Goal: Task Accomplishment & Management: Use online tool/utility

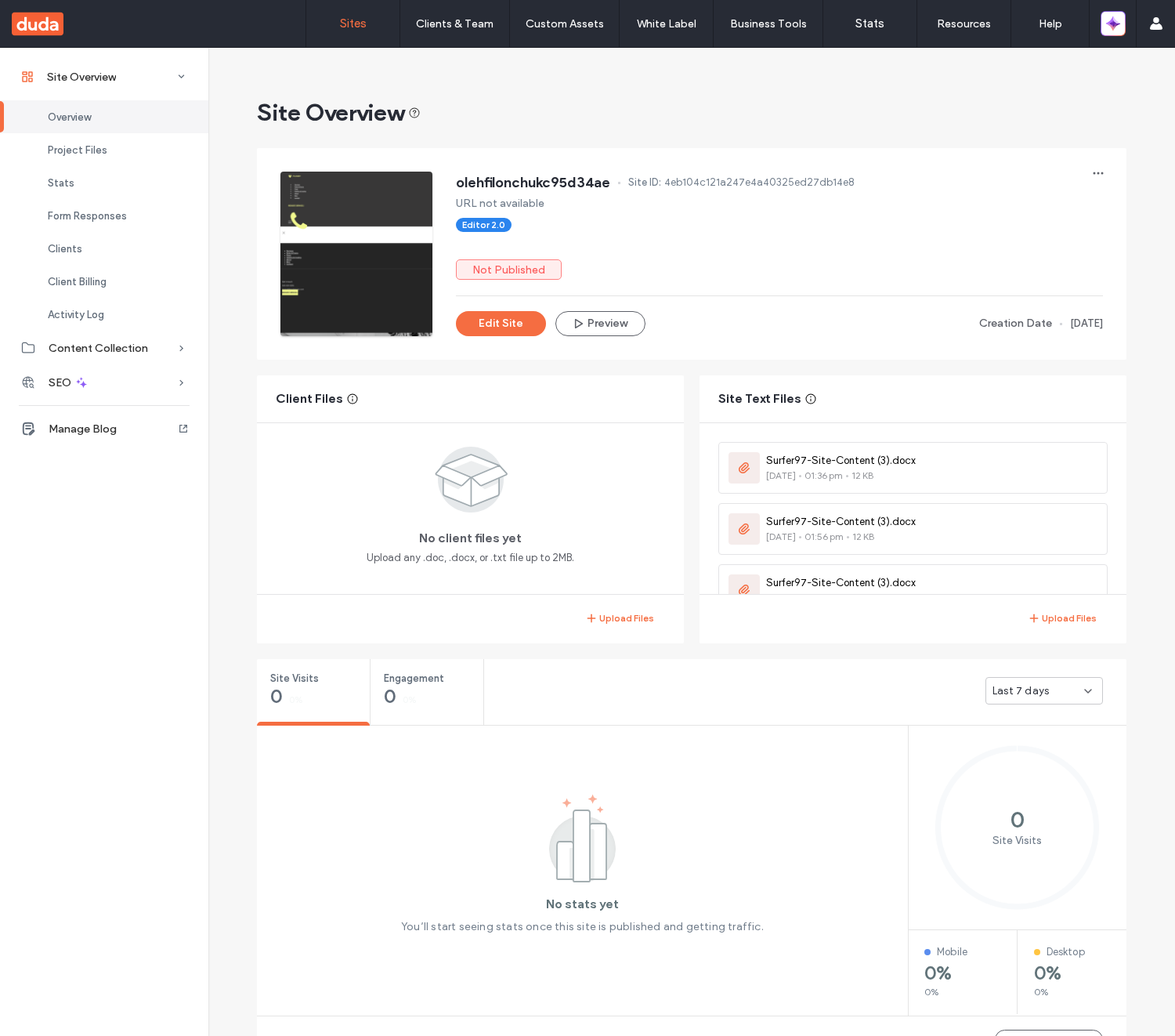
click at [358, 32] on link "Sites" at bounding box center [352, 23] width 93 height 47
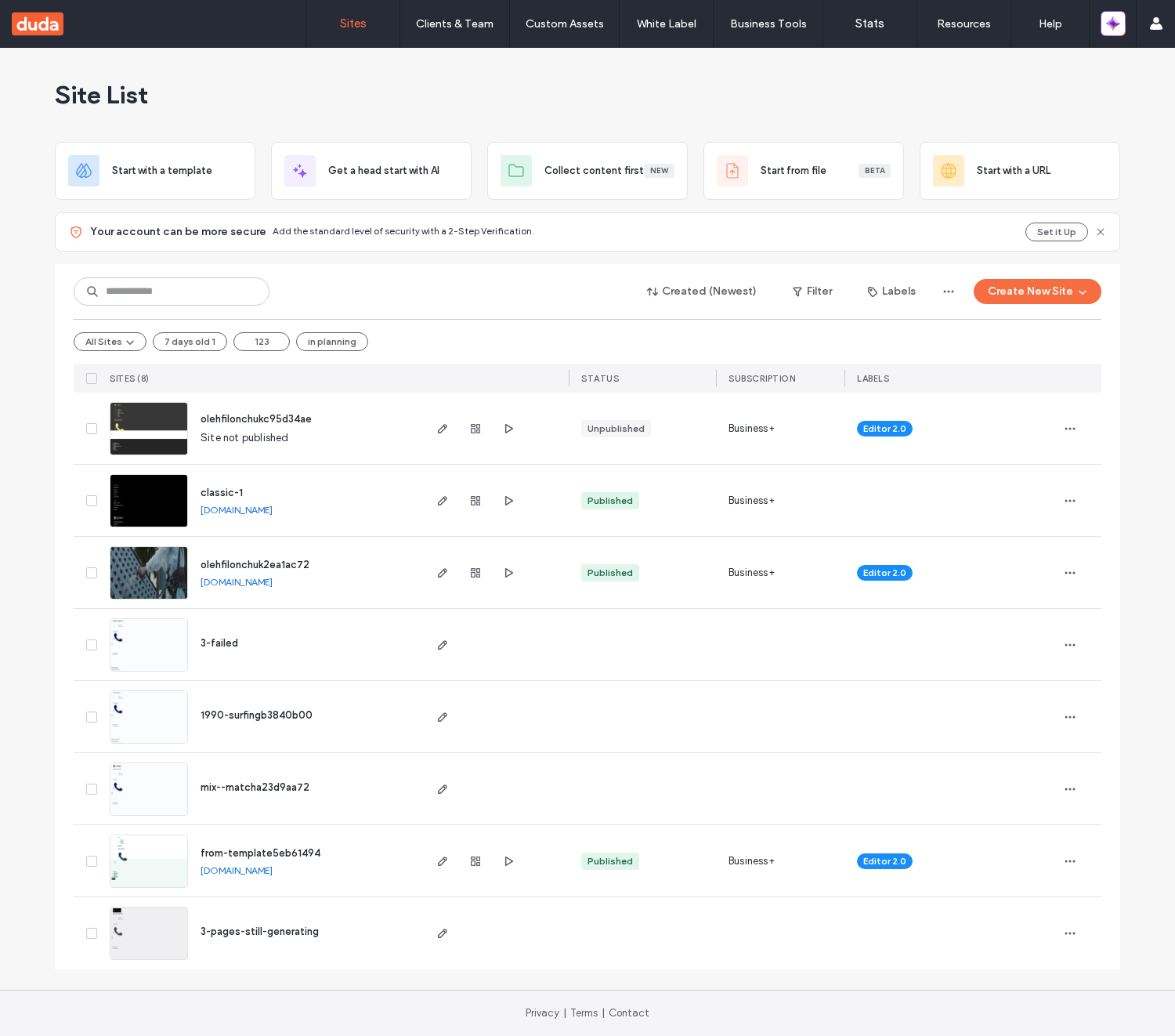
click at [252, 415] on span "olehfilonchukc95d34ae" at bounding box center [256, 419] width 111 height 12
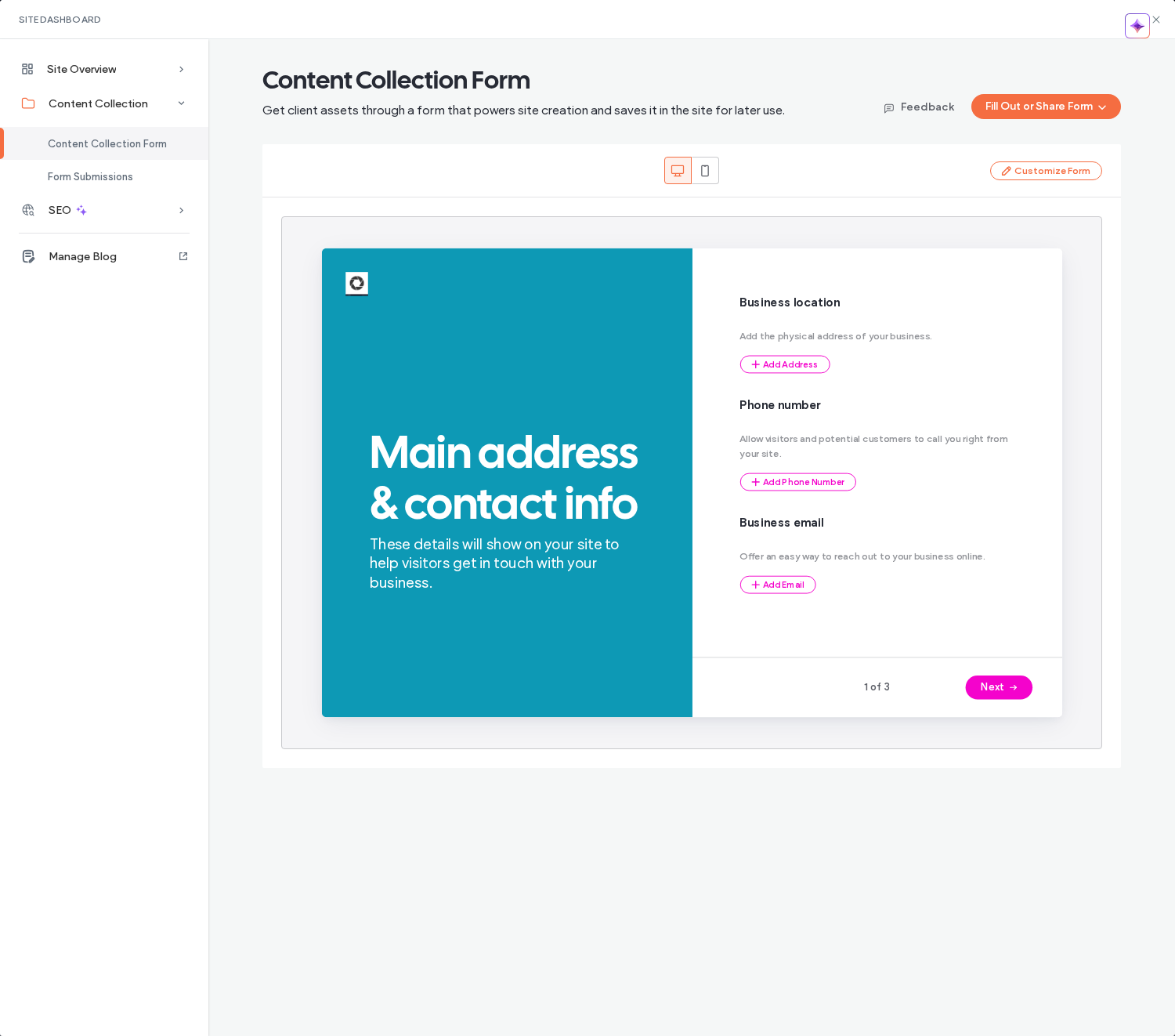
click at [1042, 29] on div "Site Dashboard" at bounding box center [588, 19] width 1175 height 39
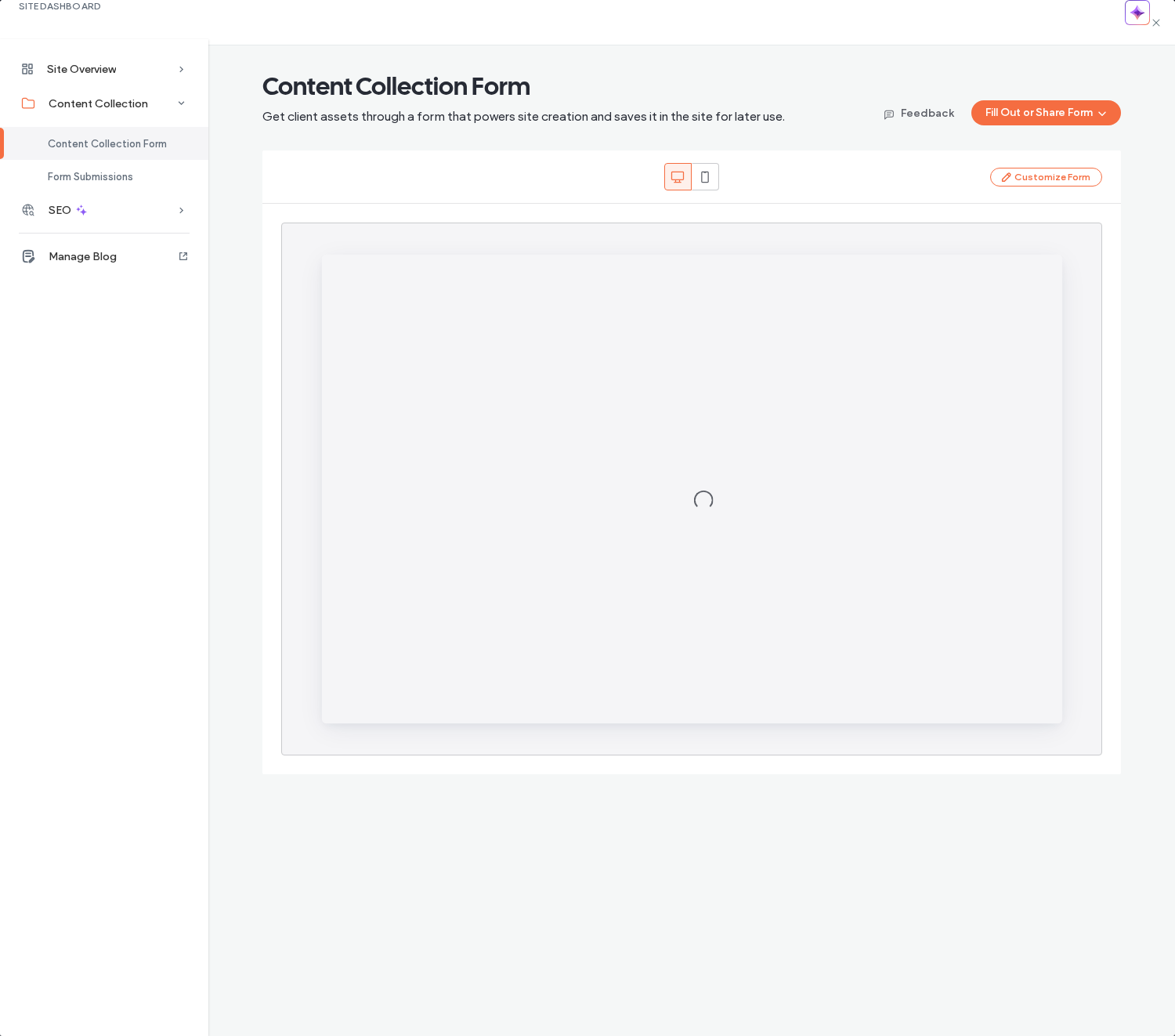
click at [1009, 23] on div "Site Dashboard" at bounding box center [588, 22] width 1175 height 45
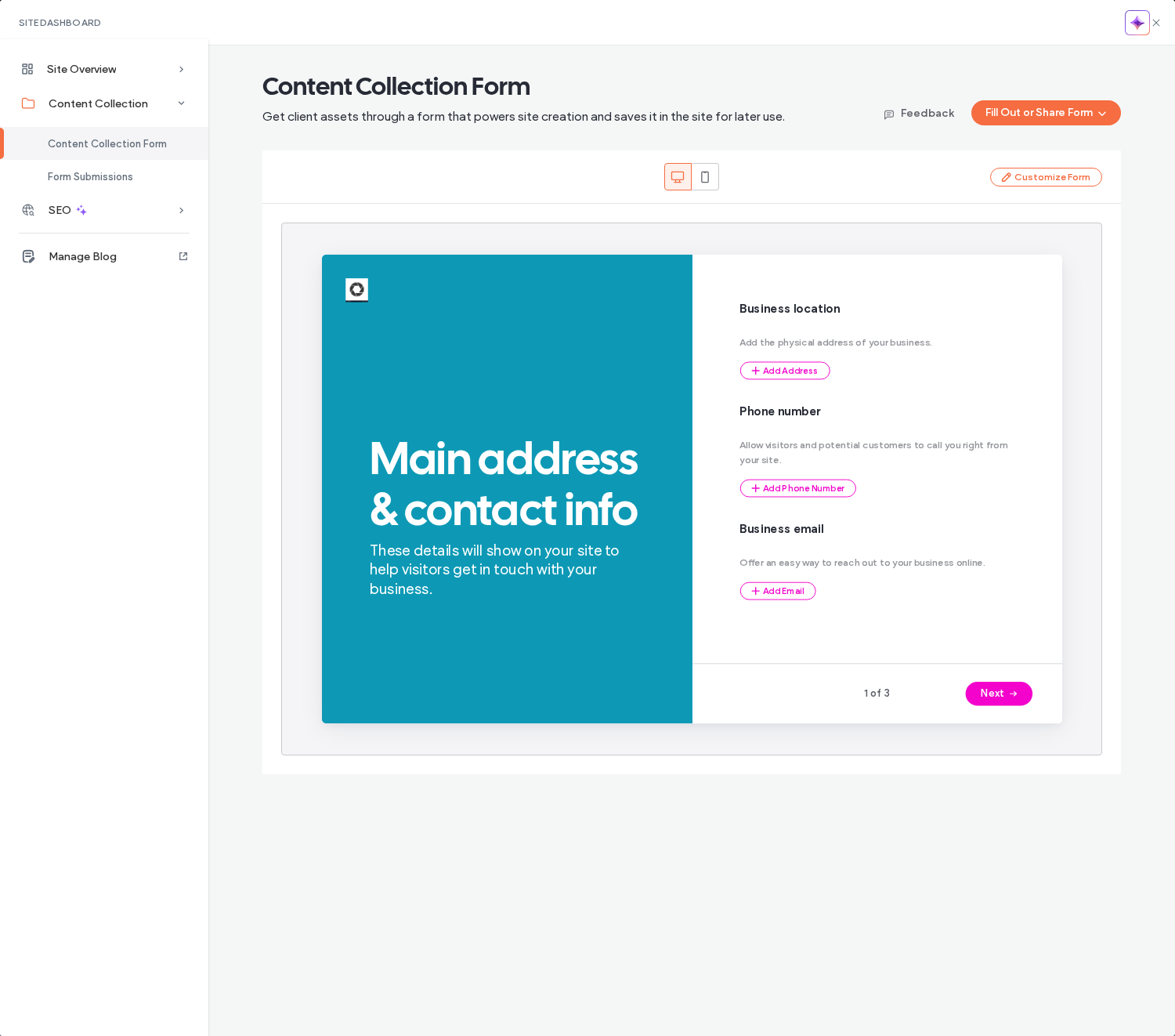
click at [1147, 72] on div "Site Overview Overview Project Files Stats Form Responses Clients Activity Log …" at bounding box center [588, 541] width 1175 height 991
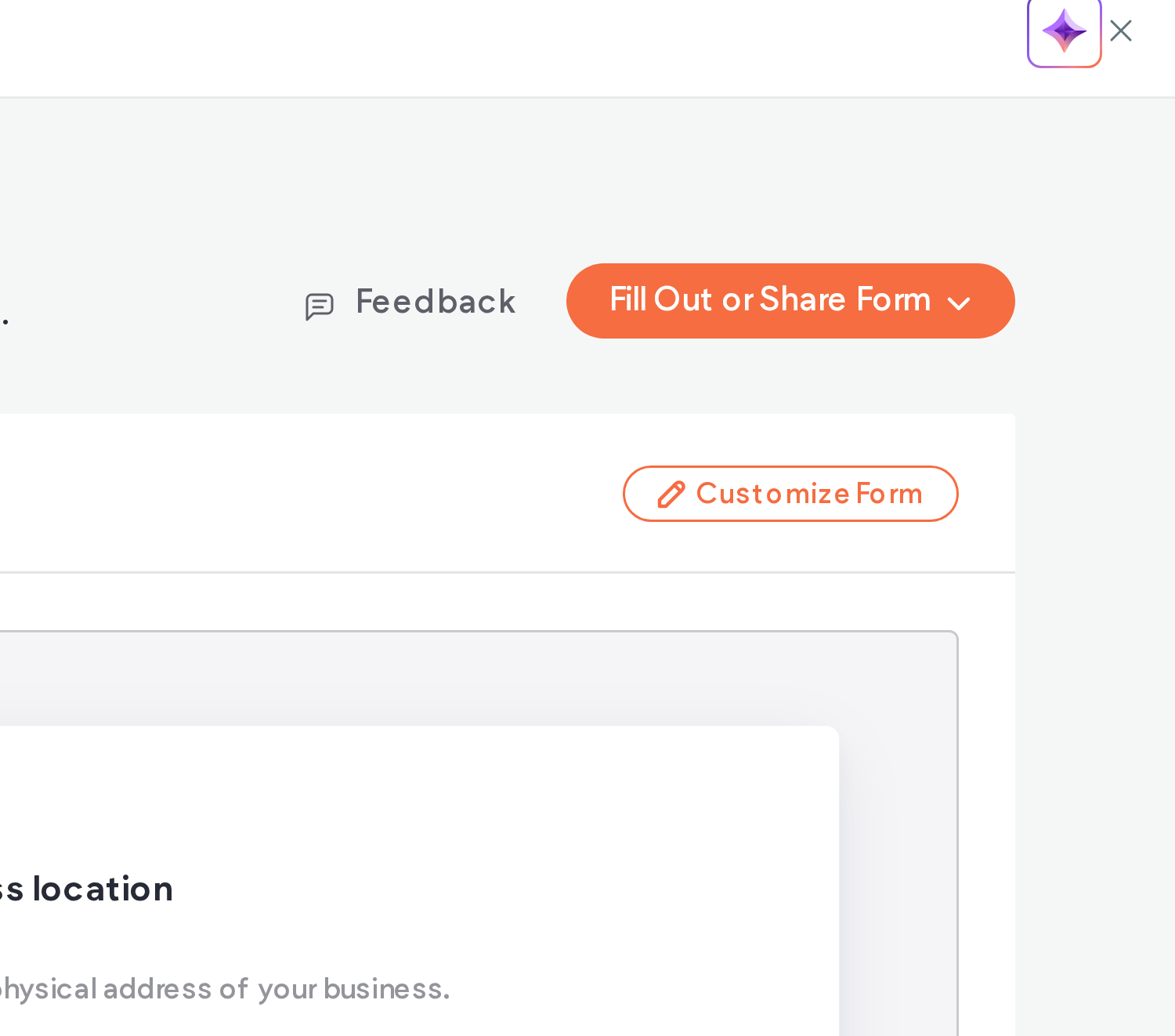
drag, startPoint x: 1149, startPoint y: 32, endPoint x: 1174, endPoint y: 35, distance: 25.2
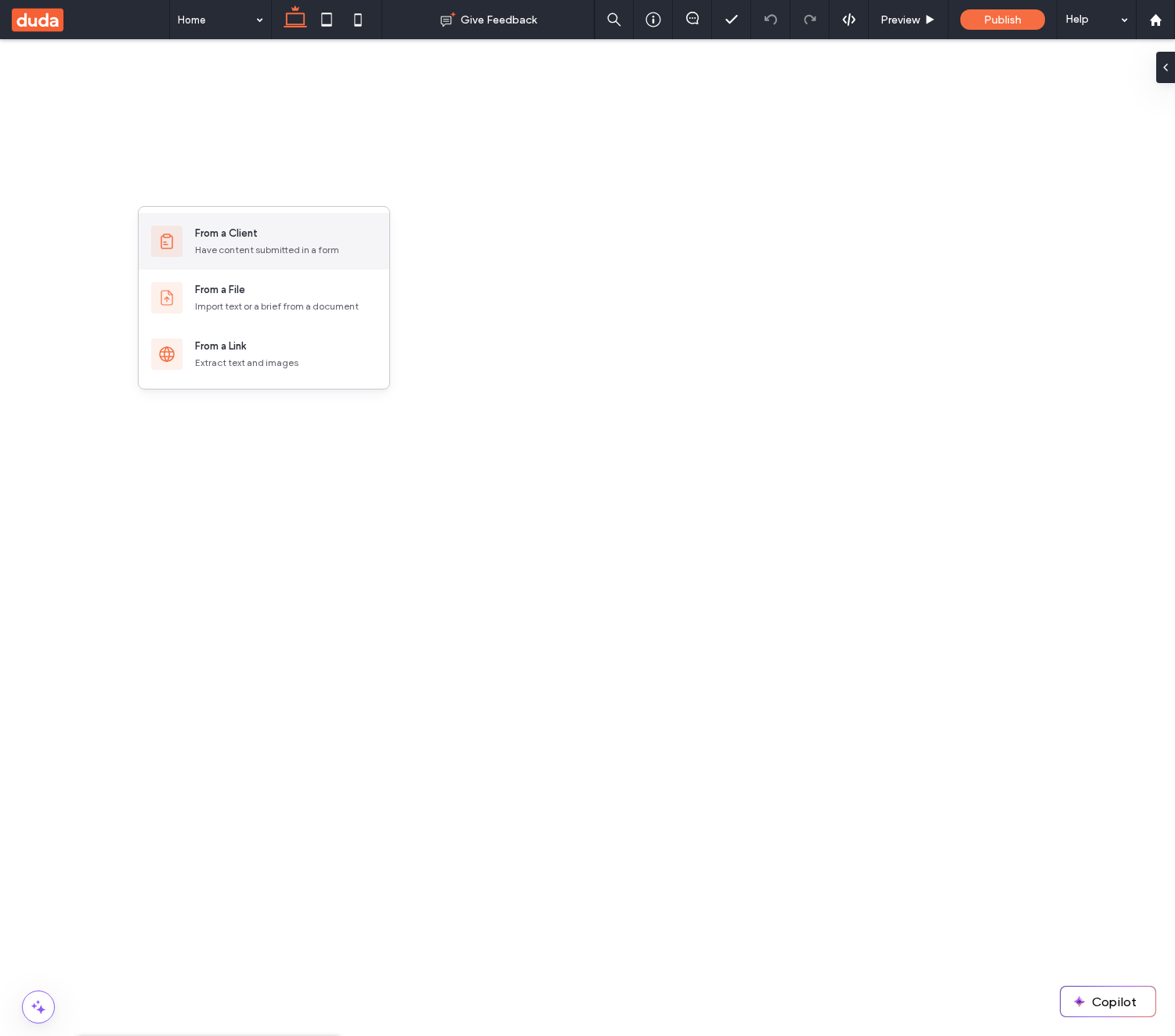
click at [228, 232] on div "From a Client" at bounding box center [226, 233] width 62 height 15
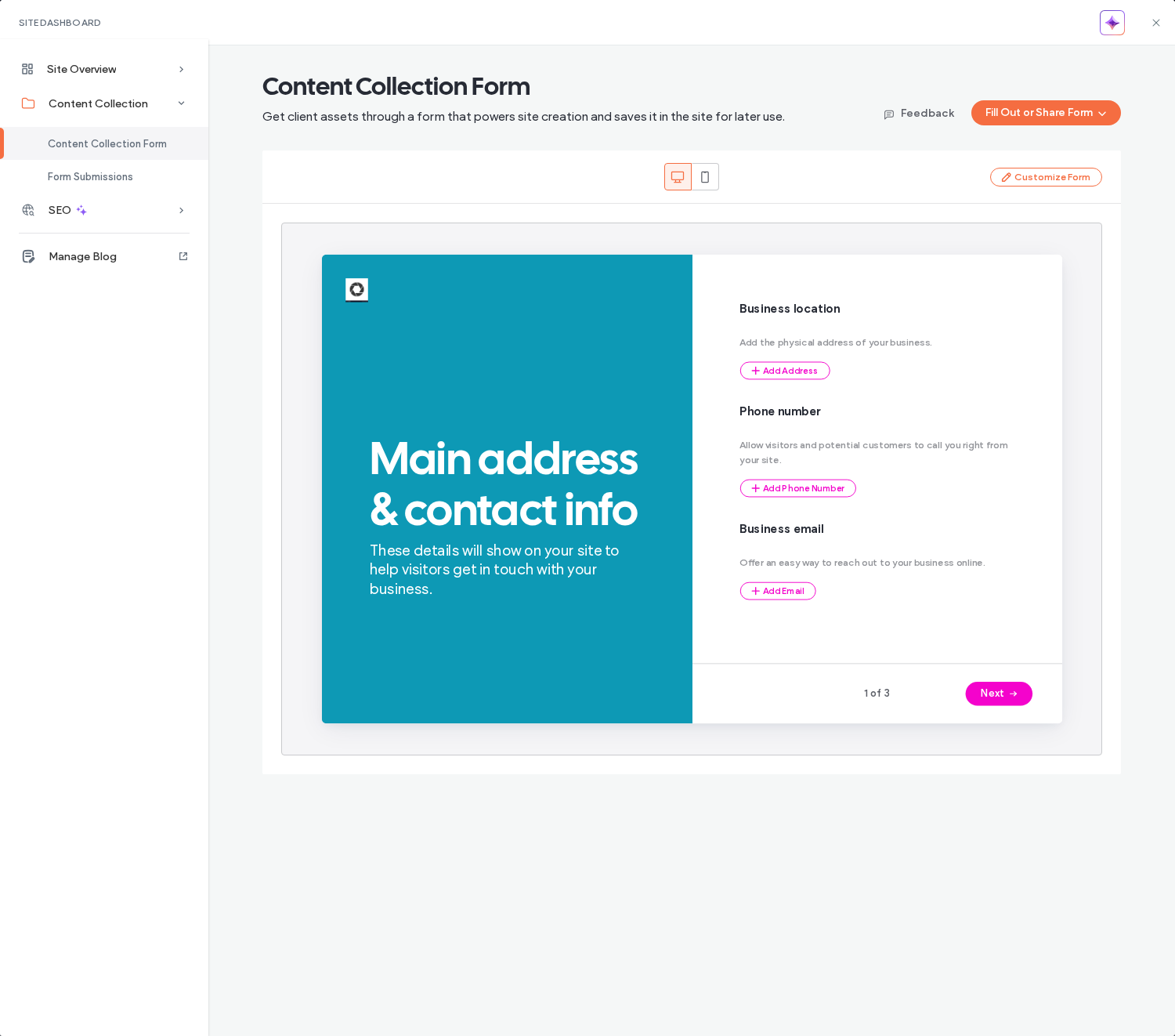
click at [1148, 40] on div "Site Dashboard" at bounding box center [588, 22] width 1175 height 45
click at [1116, 30] on span "button" at bounding box center [1113, 22] width 14 height 22
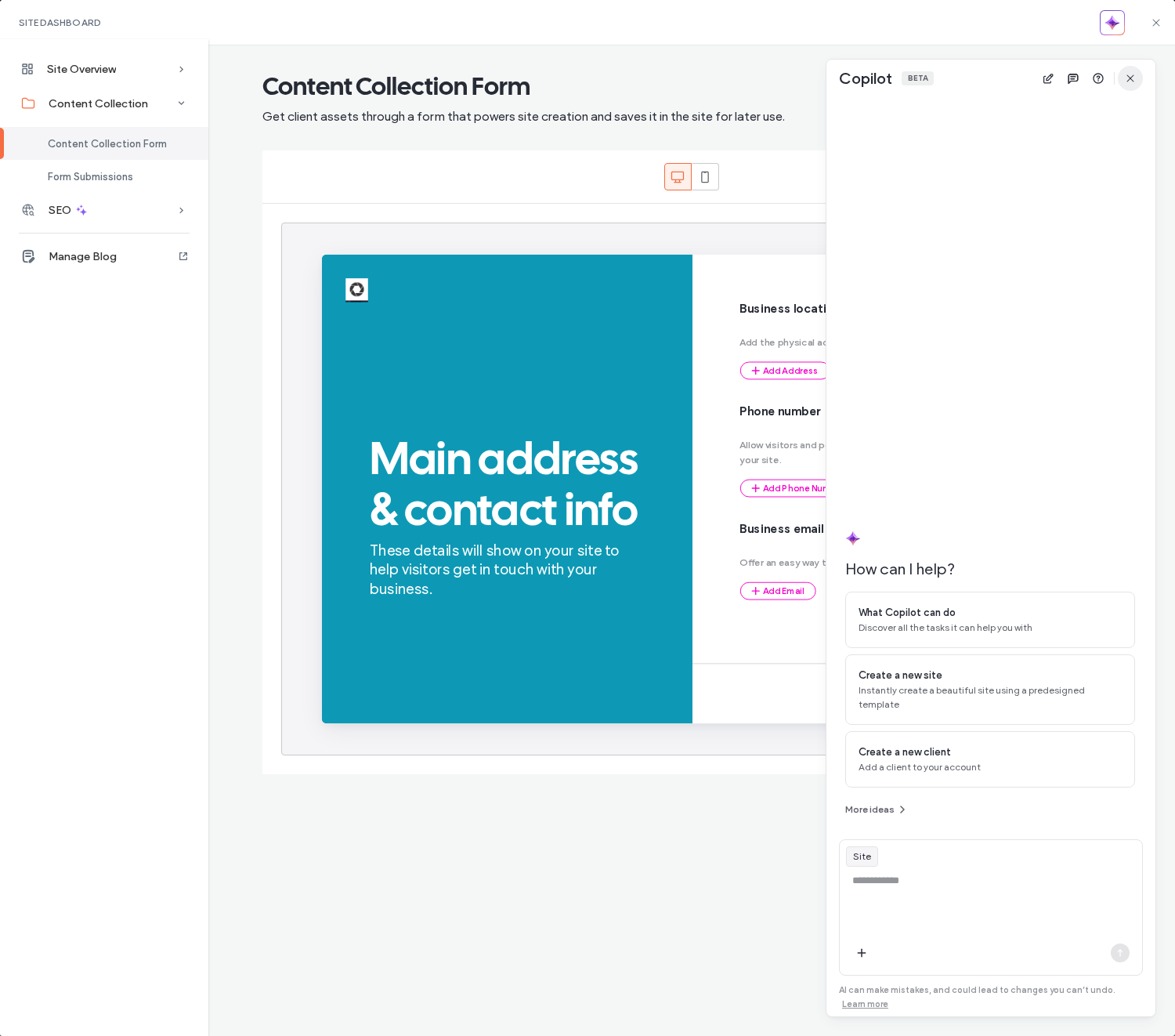
click at [1129, 79] on use "button" at bounding box center [1130, 78] width 7 height 7
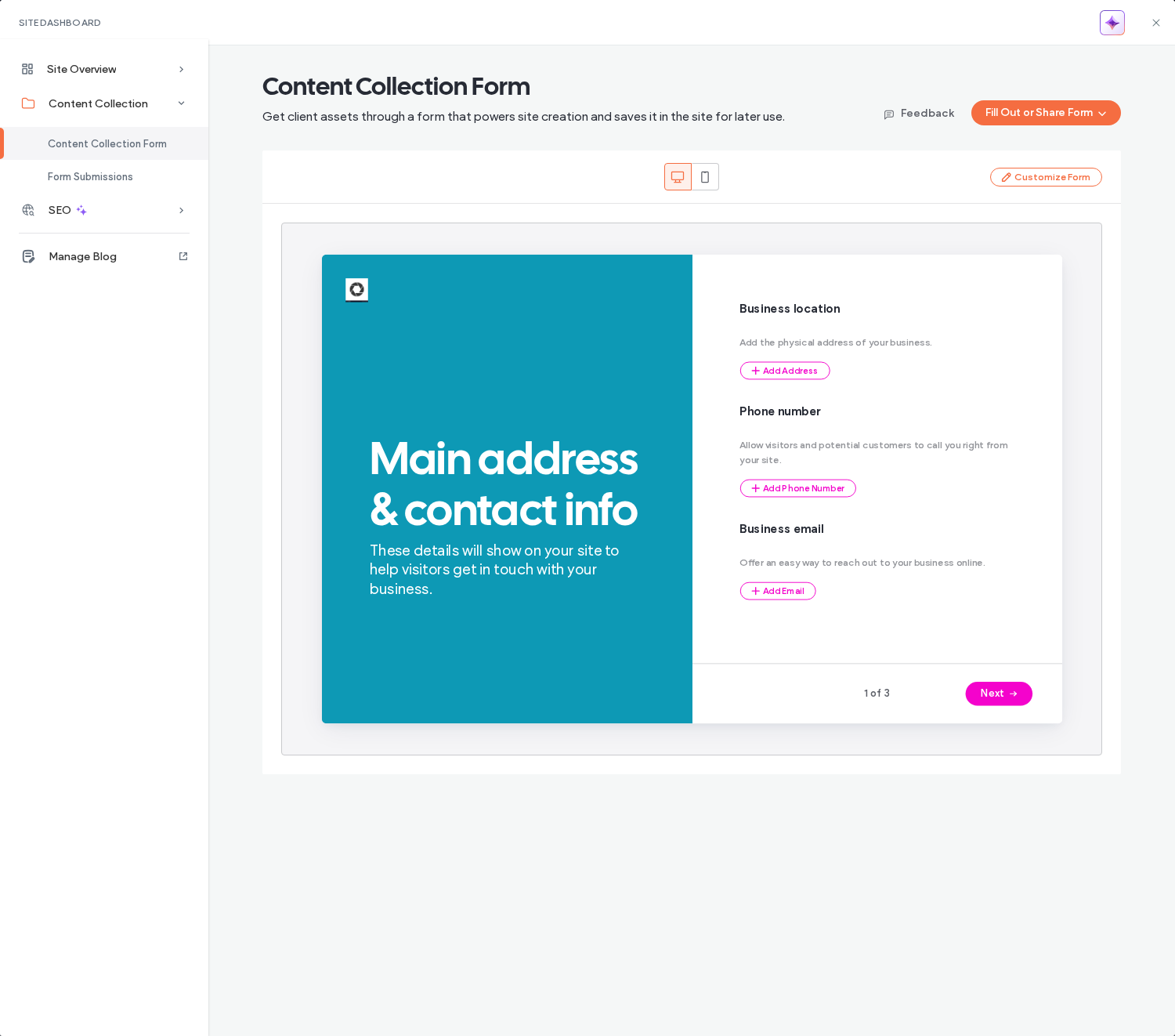
click at [1112, 30] on icon "button" at bounding box center [1113, 23] width 15 height 15
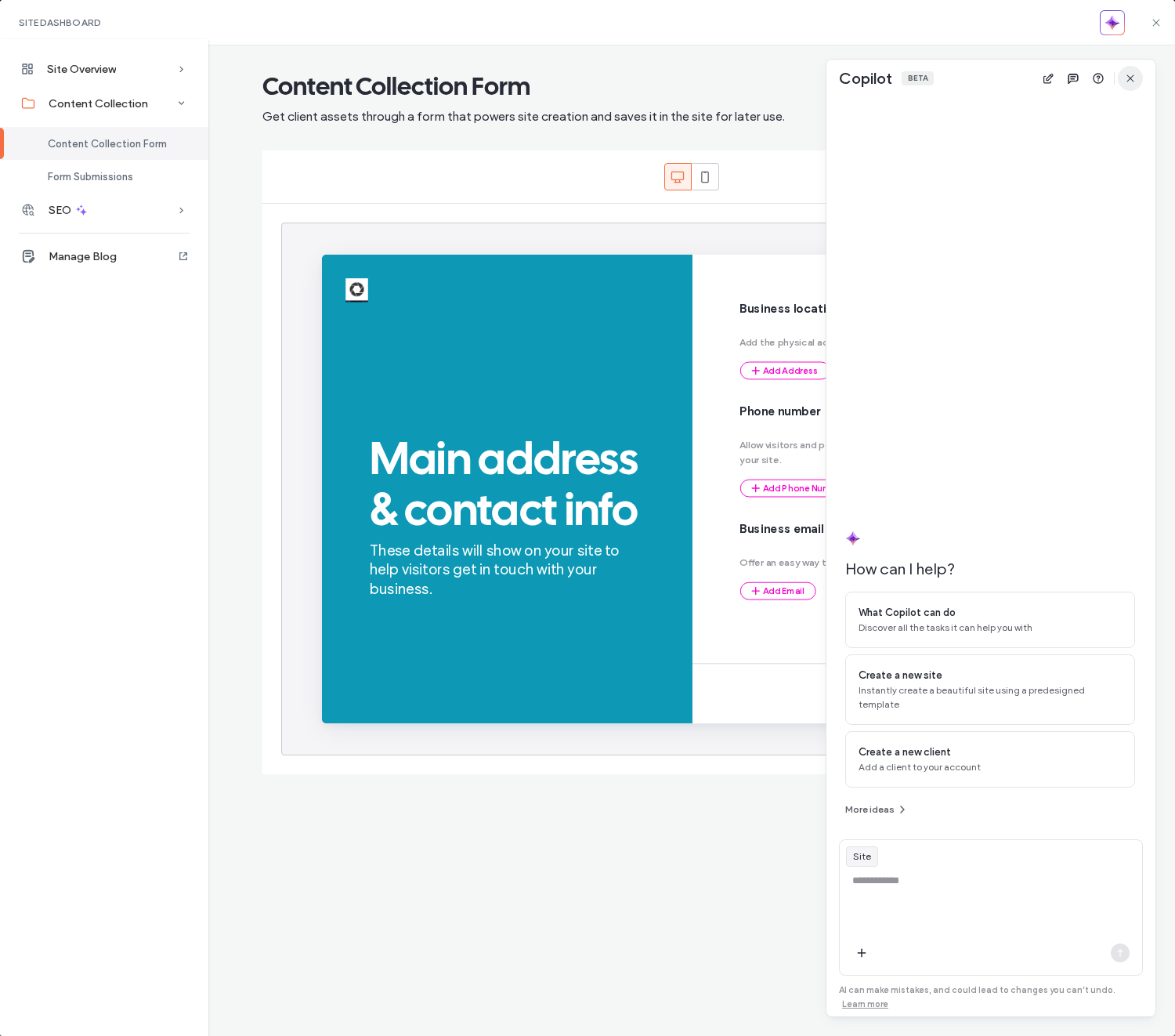
click at [1133, 75] on use "button" at bounding box center [1130, 78] width 7 height 7
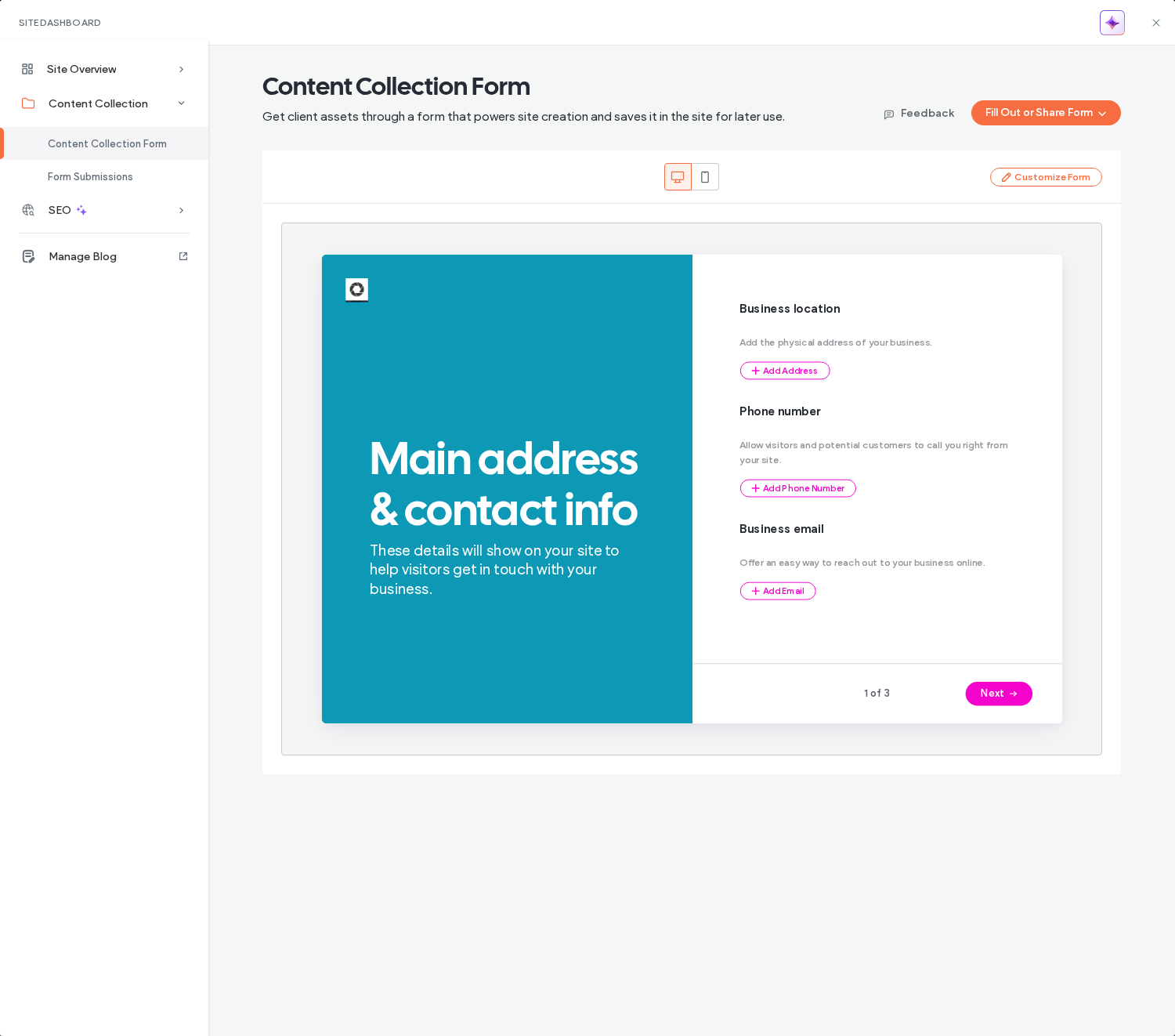
click at [1108, 24] on icon "button" at bounding box center [1113, 23] width 15 height 15
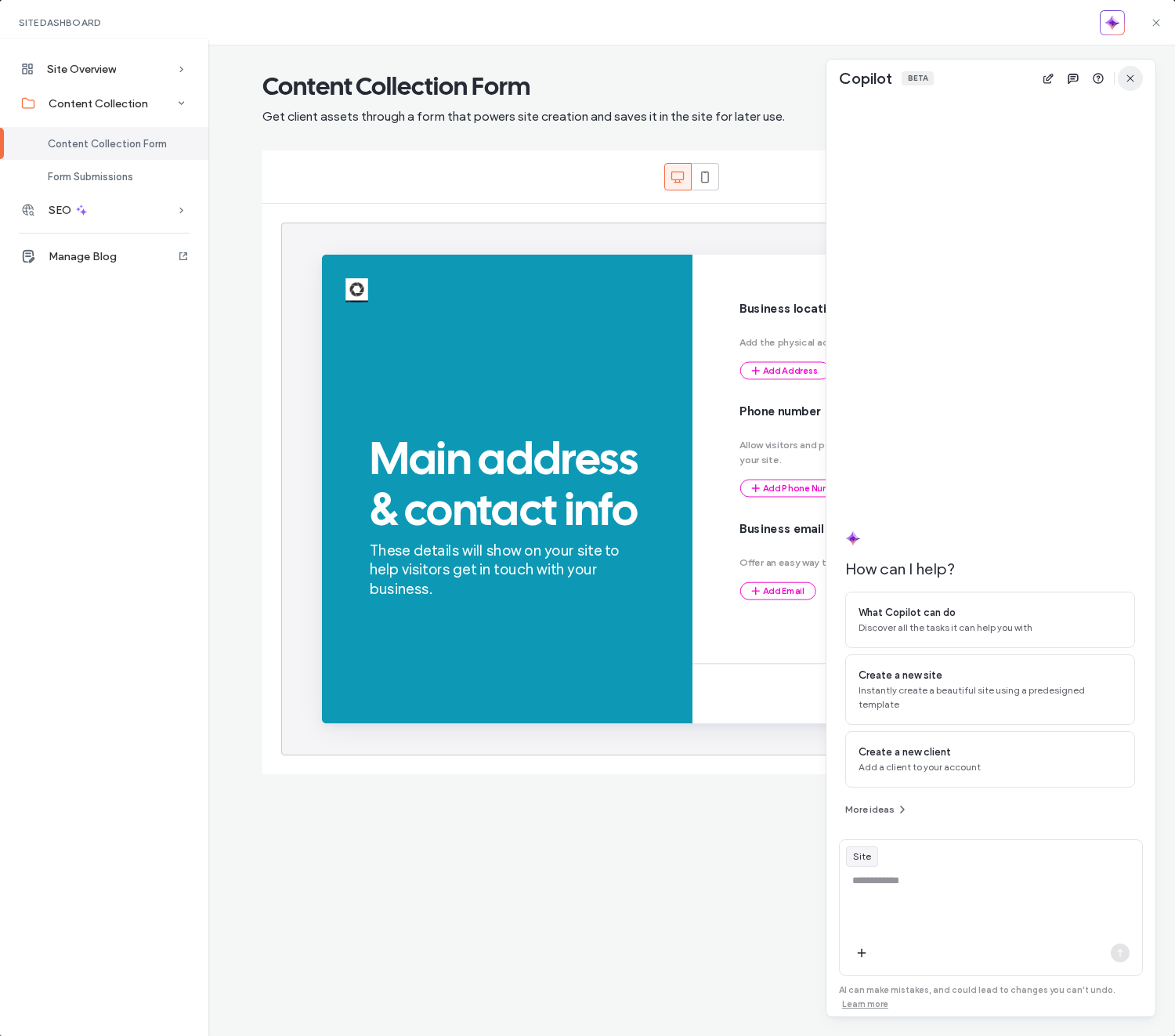
click at [1130, 78] on use "button" at bounding box center [1130, 78] width 7 height 7
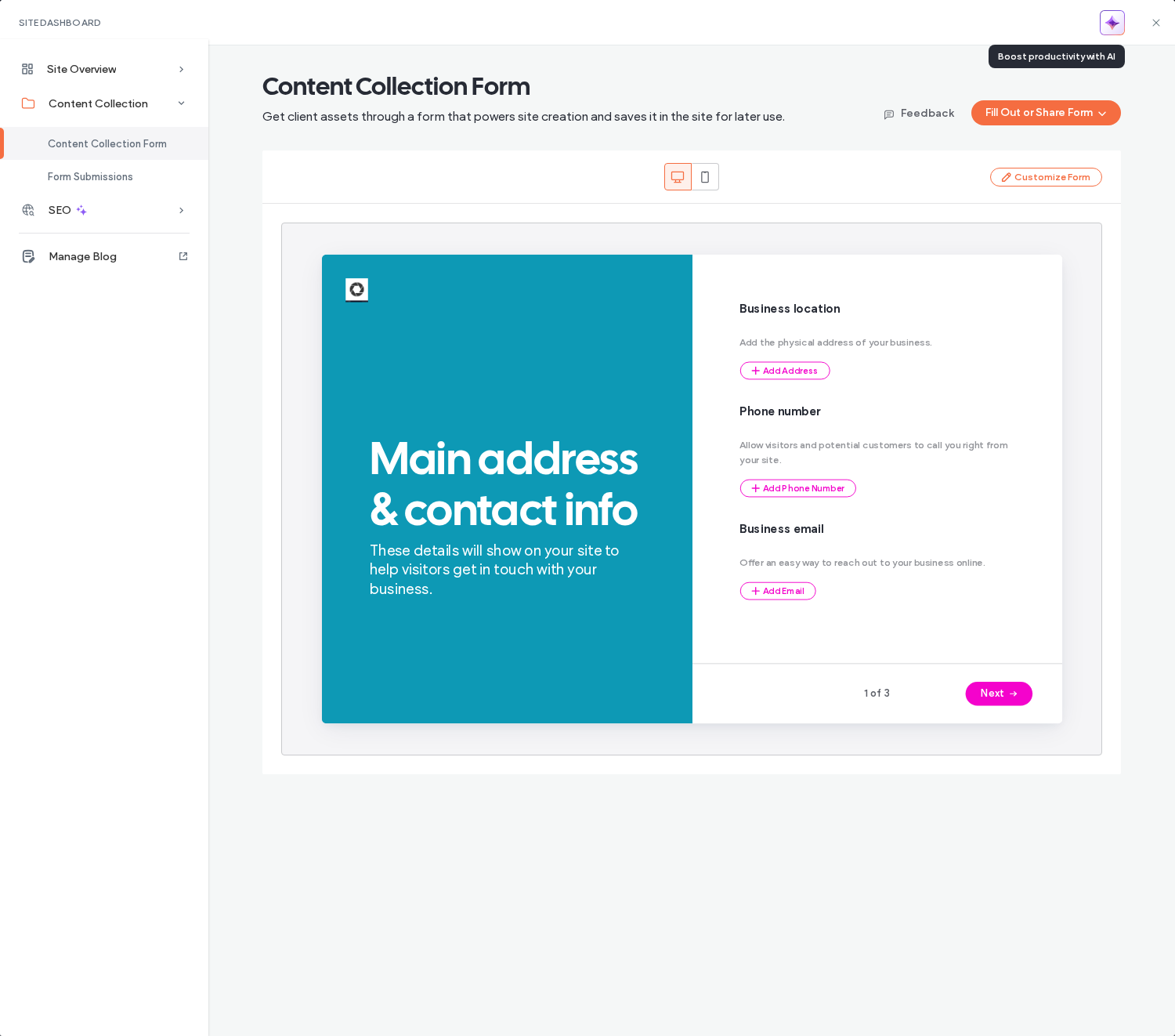
click at [1111, 24] on icon "button" at bounding box center [1109, 26] width 7 height 7
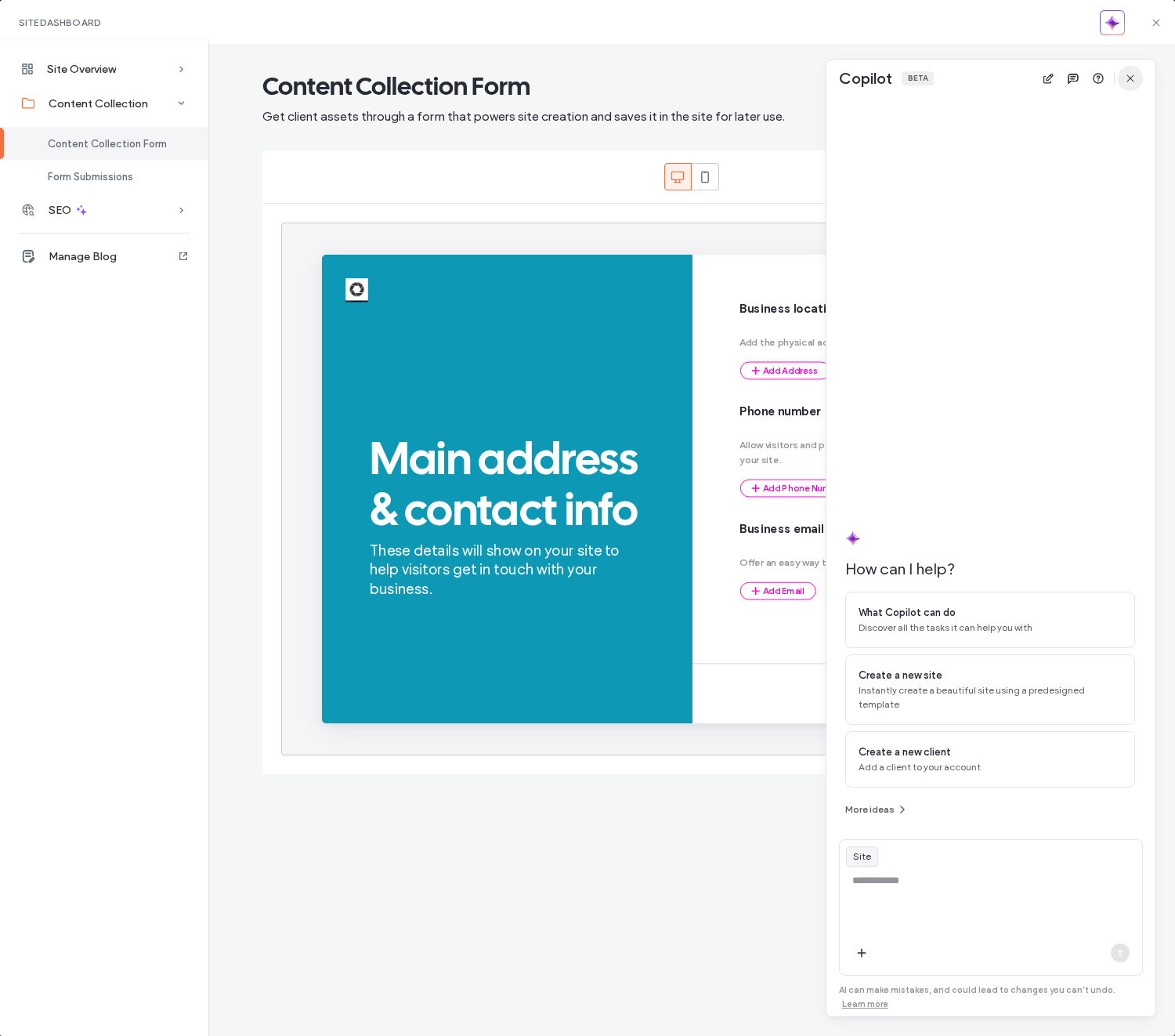
click at [1132, 75] on icon "button" at bounding box center [1130, 78] width 12 height 12
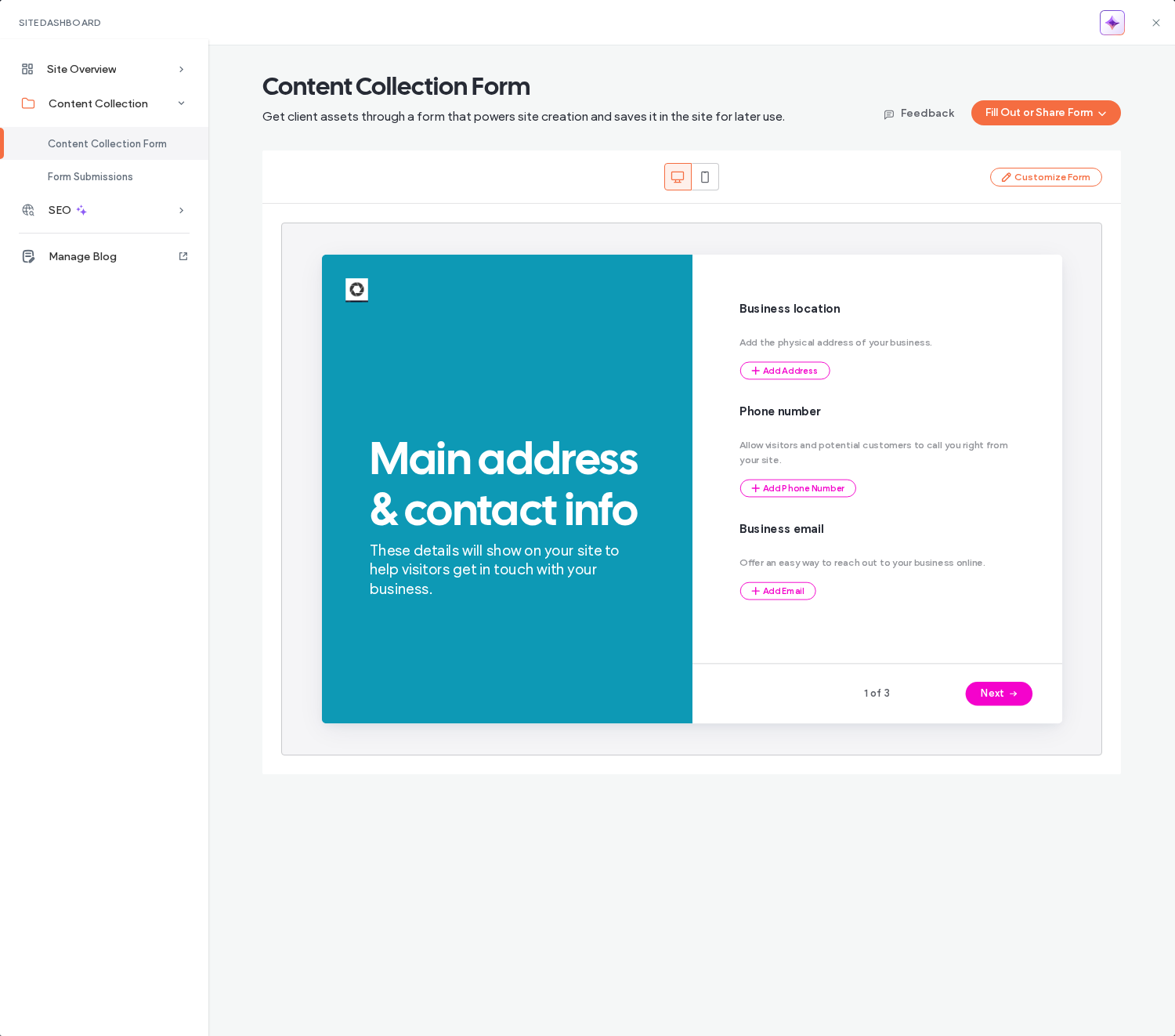
click at [1112, 28] on icon "button" at bounding box center [1109, 26] width 7 height 7
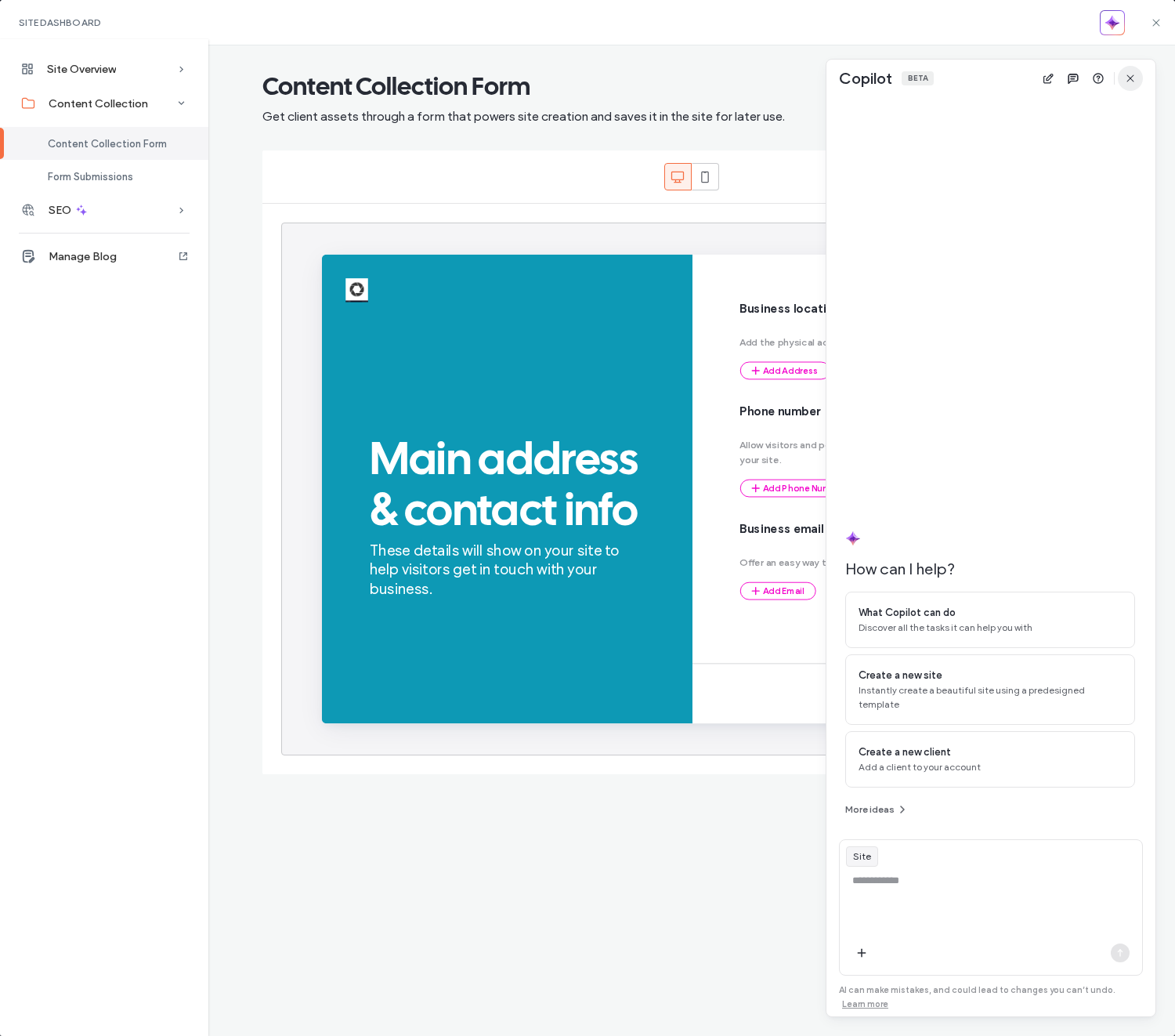
click at [1132, 76] on icon "button" at bounding box center [1130, 78] width 12 height 12
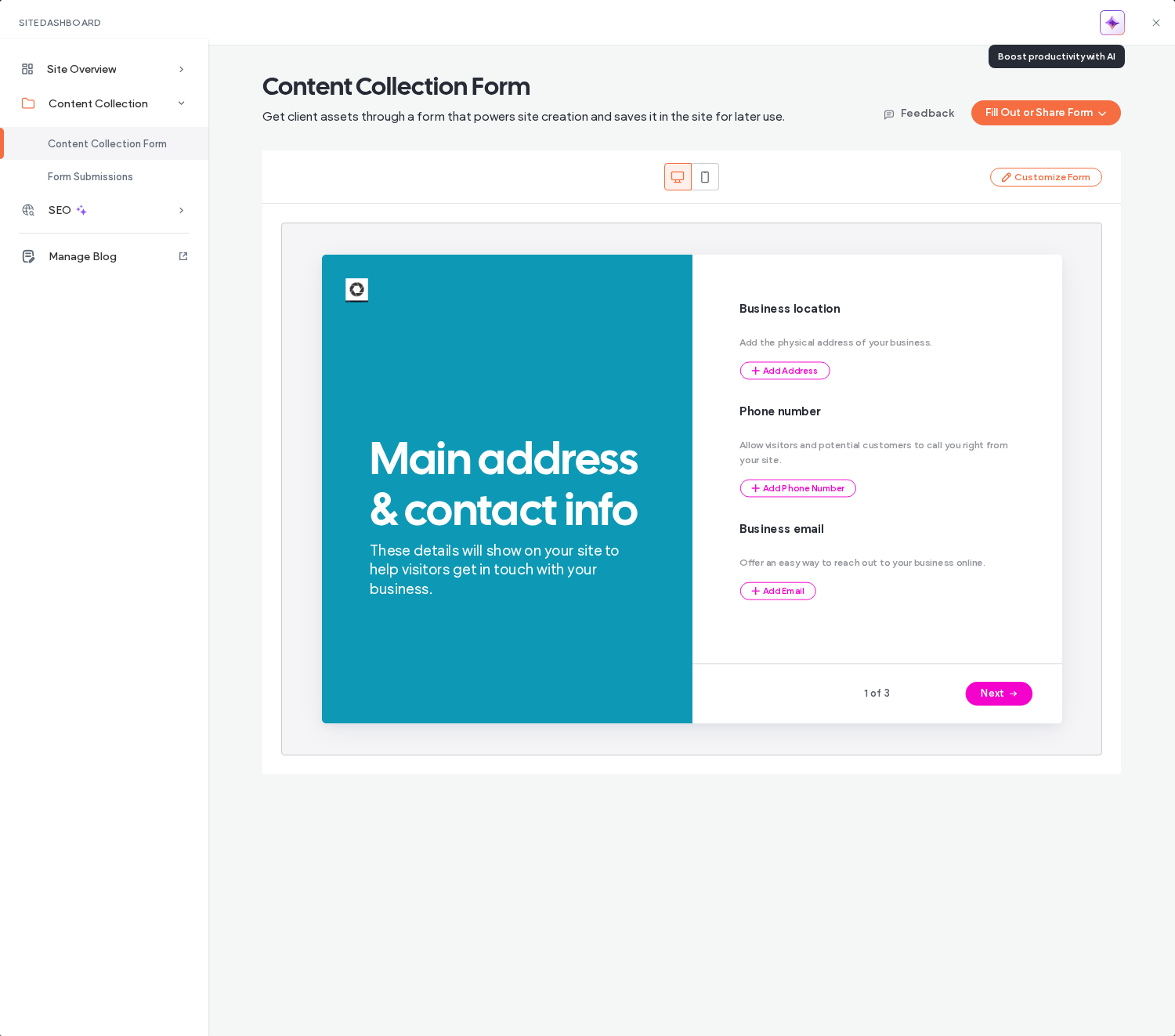
click at [1118, 33] on span "button" at bounding box center [1113, 22] width 14 height 22
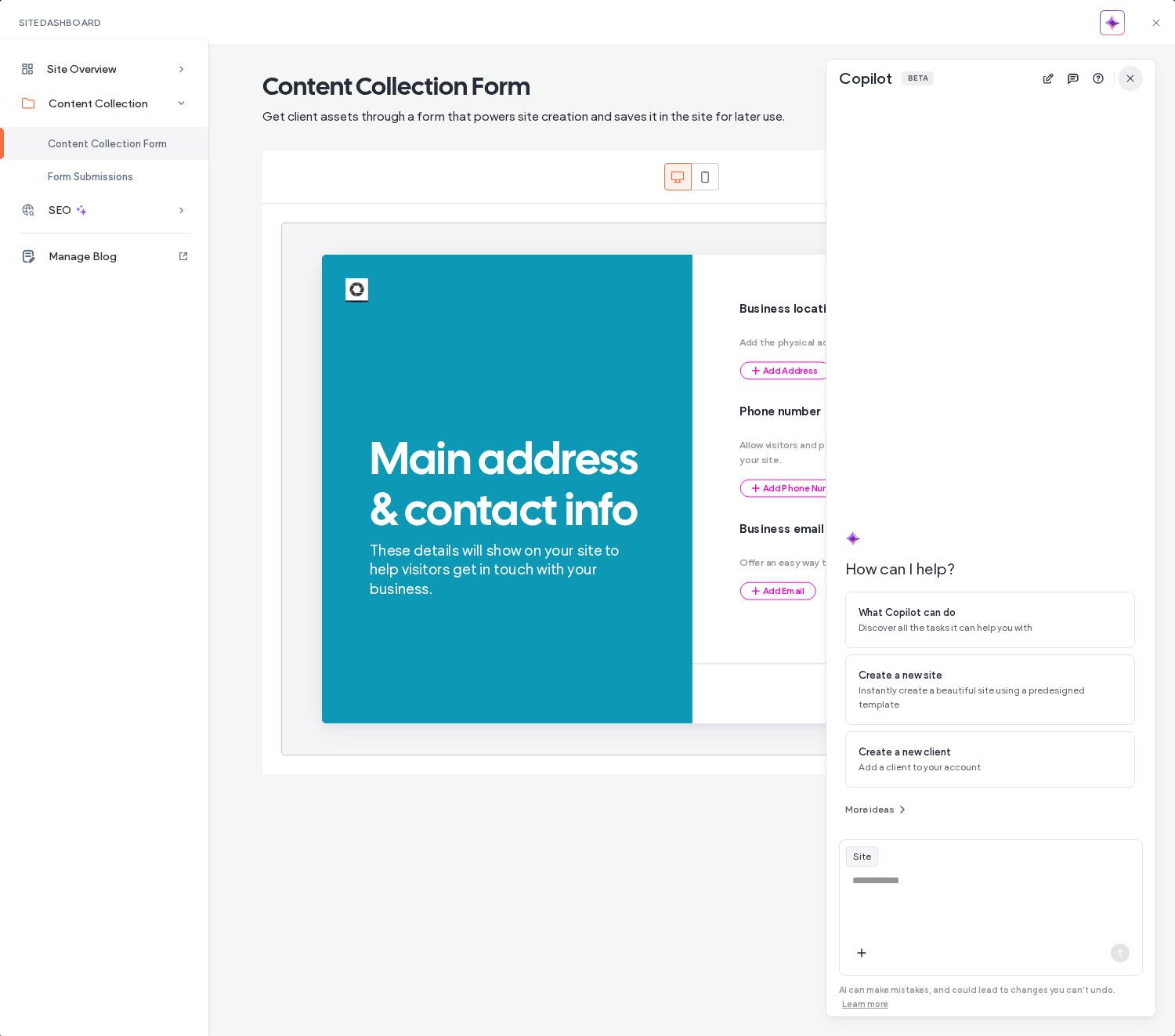
click at [1139, 84] on span "button" at bounding box center [1131, 79] width 25 height 25
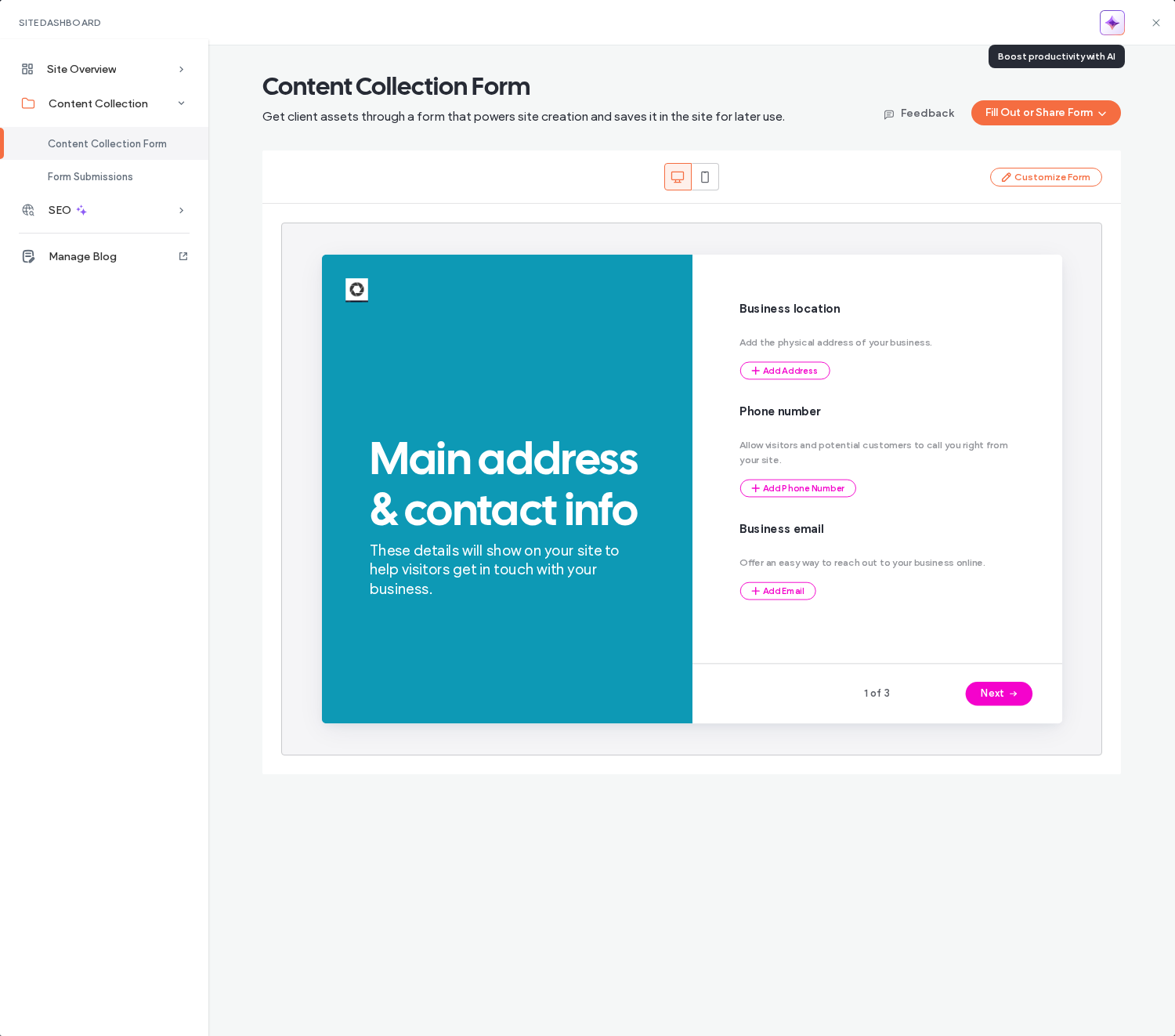
click at [1115, 29] on icon "button" at bounding box center [1113, 23] width 15 height 15
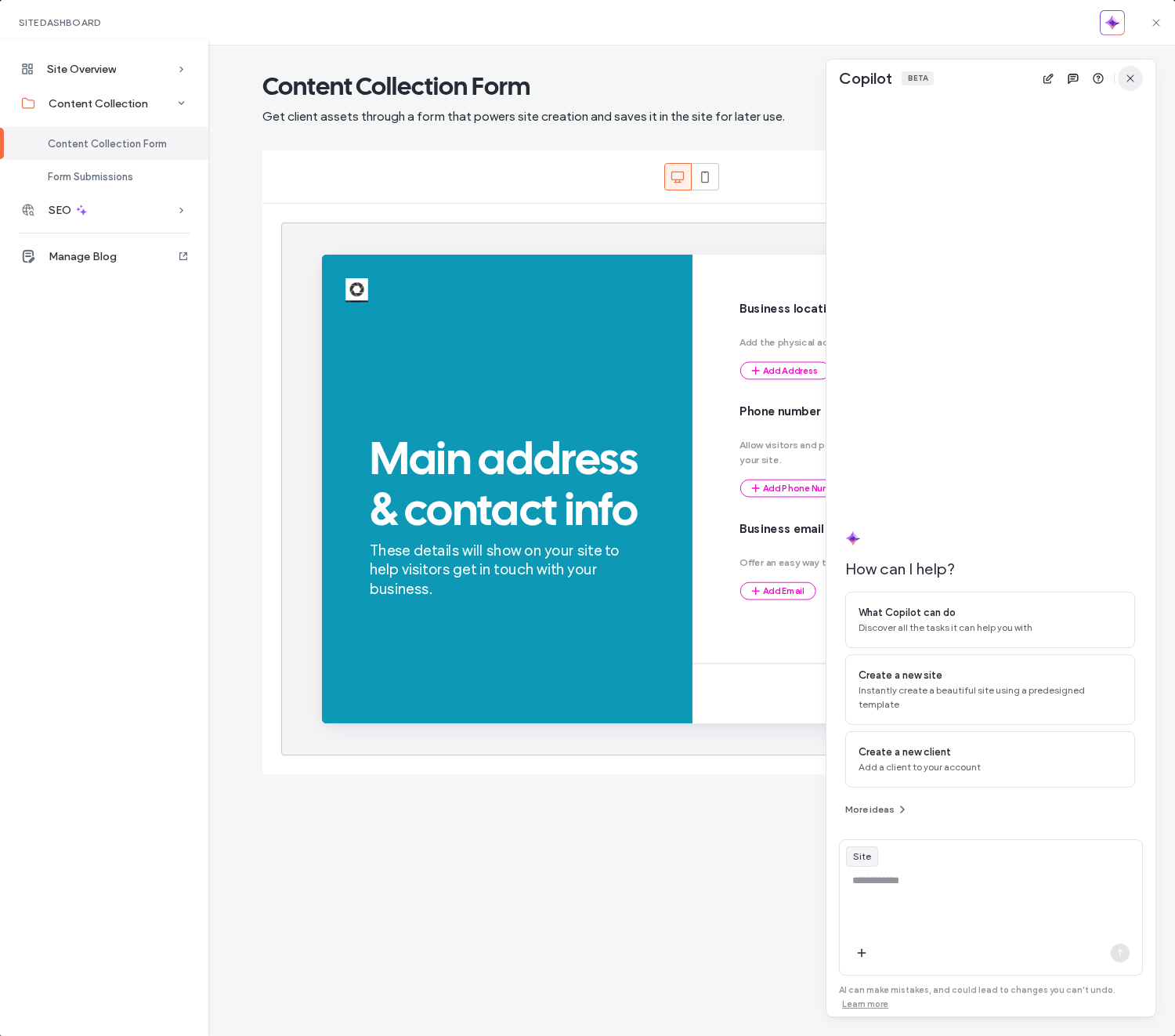
click at [1132, 75] on icon "button" at bounding box center [1130, 78] width 12 height 12
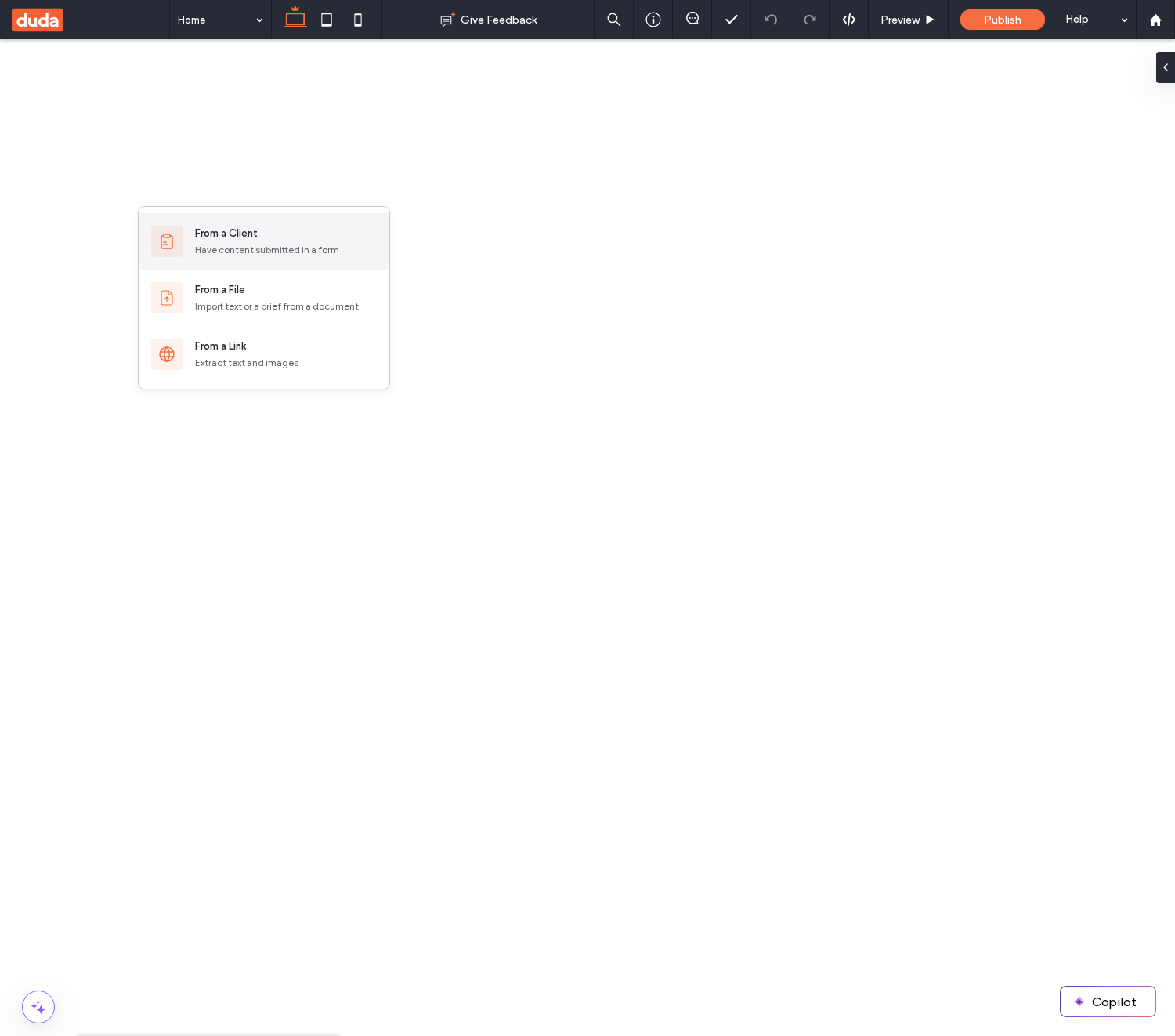
click at [223, 235] on div "From a Client" at bounding box center [226, 233] width 62 height 15
